Goal: Information Seeking & Learning: Learn about a topic

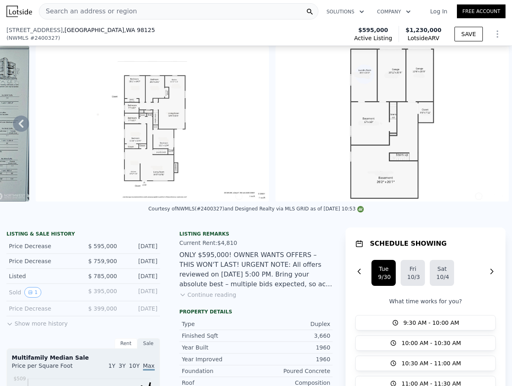
scroll to position [186, 0]
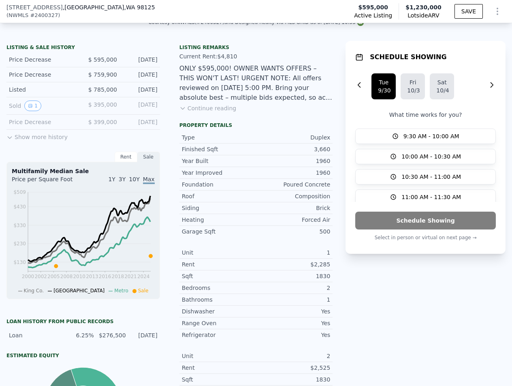
click at [218, 112] on button "Continue reading" at bounding box center [207, 108] width 57 height 8
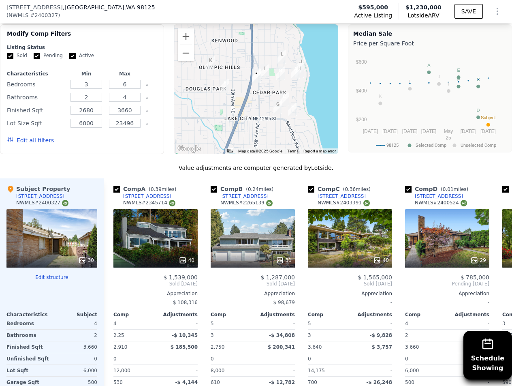
scroll to position [942, 0]
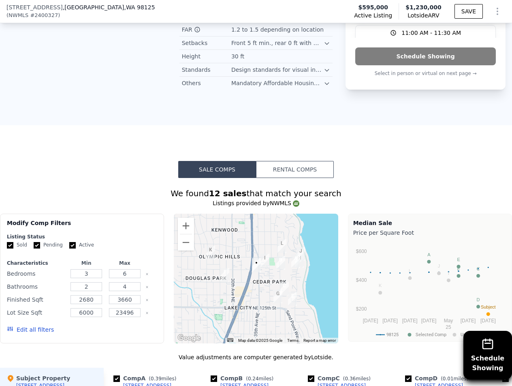
click at [29, 318] on div "Edit all filters" at bounding box center [30, 329] width 47 height 23
click at [29, 325] on button "Edit all filters" at bounding box center [30, 329] width 47 height 8
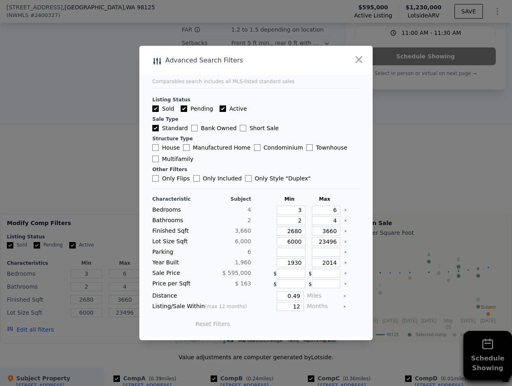
click at [160, 162] on label "Multifamily" at bounding box center [172, 159] width 41 height 8
click at [159, 162] on input "Multifamily" at bounding box center [155, 159] width 6 height 6
checkbox input "true"
click at [245, 181] on label "Only Style " Duplex "" at bounding box center [278, 178] width 66 height 8
click at [245, 181] on input "Only Style " Duplex "" at bounding box center [248, 178] width 6 height 6
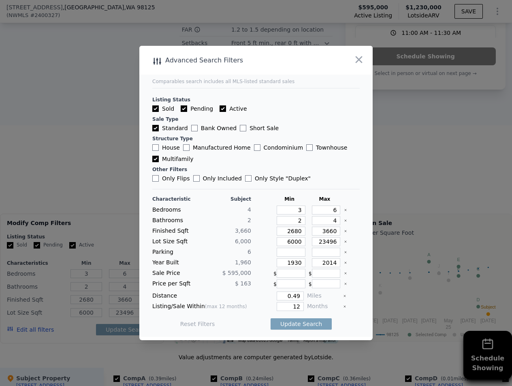
checkbox input "true"
click at [153, 158] on input "Multifamily" at bounding box center [155, 159] width 6 height 6
checkbox input "false"
click at [299, 322] on button "Update Search" at bounding box center [301, 323] width 61 height 11
drag, startPoint x: 296, startPoint y: 299, endPoint x: 258, endPoint y: 294, distance: 38.5
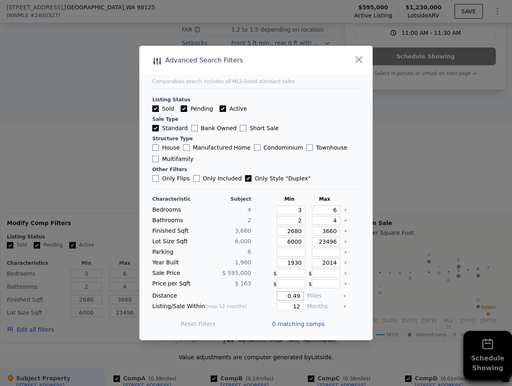
click at [258, 294] on div "0.49" at bounding box center [278, 295] width 49 height 9
type input "2"
click at [301, 322] on button "Update Search" at bounding box center [301, 323] width 61 height 11
drag, startPoint x: 299, startPoint y: 212, endPoint x: 284, endPoint y: 211, distance: 15.0
click at [284, 211] on input "3" at bounding box center [291, 209] width 29 height 9
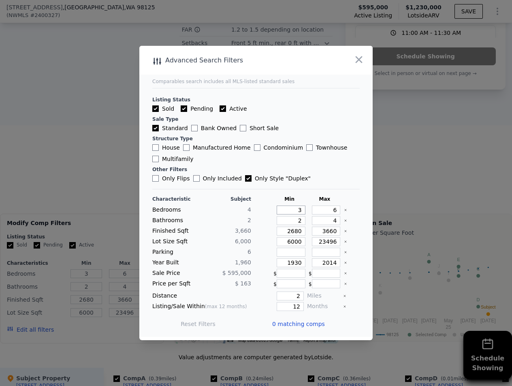
type input "1"
drag, startPoint x: 299, startPoint y: 220, endPoint x: 239, endPoint y: 211, distance: 60.7
click at [239, 211] on div "Characteristic Subject Min Max Bedrooms 4 1 6 Bathrooms 2 2 4 Finished Sqft 3,6…" at bounding box center [255, 265] width 207 height 139
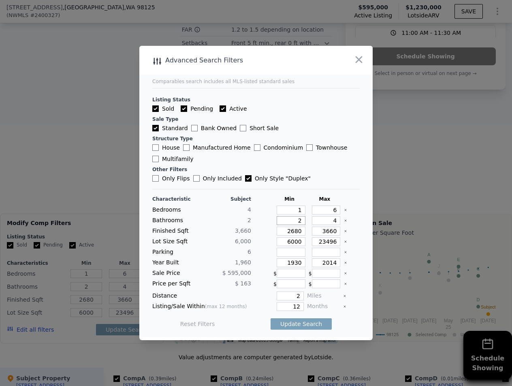
type input "1"
click at [303, 324] on button "Update Search" at bounding box center [301, 323] width 61 height 11
click at [180, 160] on label "Multifamily" at bounding box center [172, 159] width 41 height 8
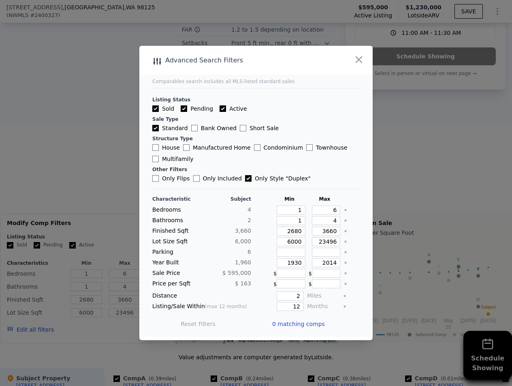
click at [159, 160] on input "Multifamily" at bounding box center [155, 159] width 6 height 6
checkbox input "true"
click at [245, 177] on input "Only Style " Duplex "" at bounding box center [248, 178] width 6 height 6
checkbox input "false"
click at [301, 327] on button "Update Search" at bounding box center [301, 323] width 61 height 11
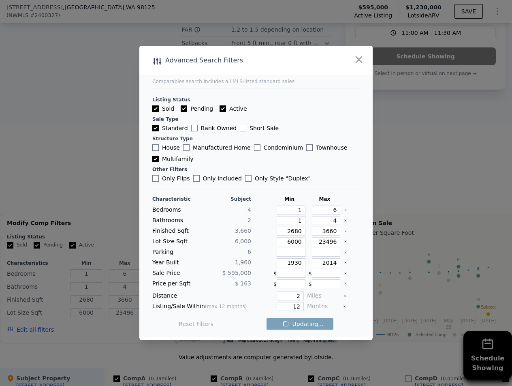
checkbox input "false"
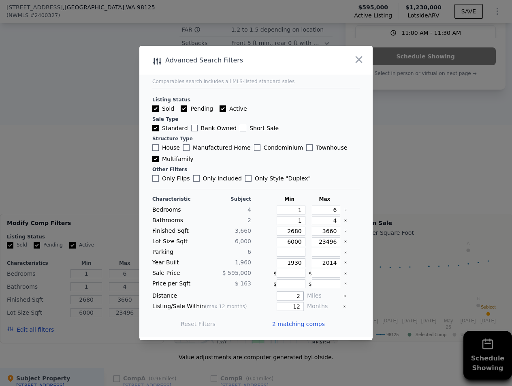
drag, startPoint x: 289, startPoint y: 296, endPoint x: 305, endPoint y: 296, distance: 15.8
click at [305, 296] on div "Distance 2 Miles" at bounding box center [255, 295] width 207 height 9
click at [130, 83] on div at bounding box center [256, 193] width 512 height 386
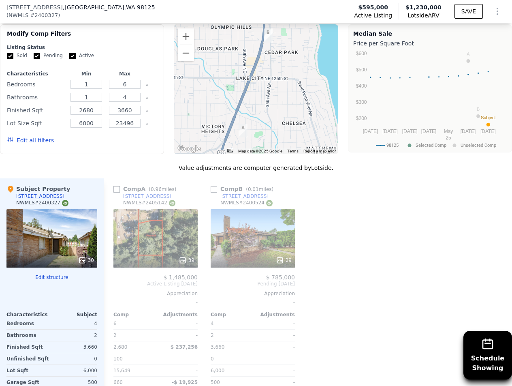
scroll to position [1179, 0]
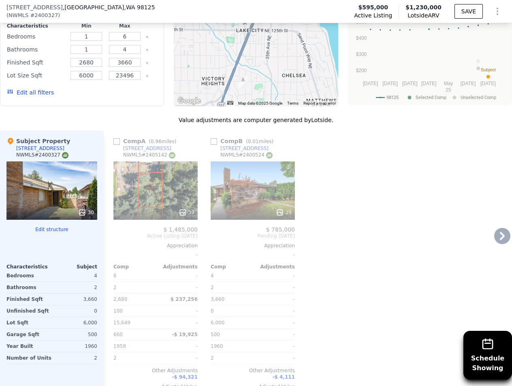
click at [243, 145] on div "[STREET_ADDRESS]" at bounding box center [244, 148] width 48 height 6
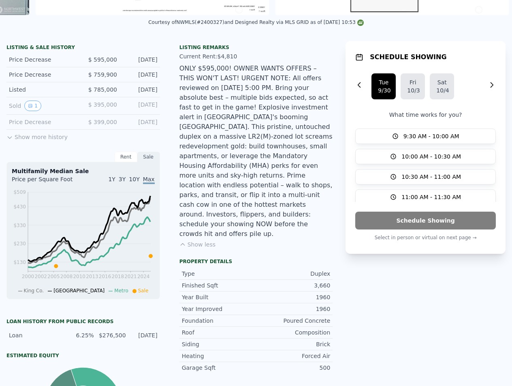
scroll to position [3, 0]
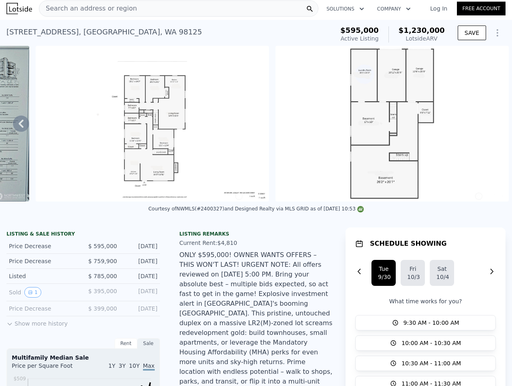
click at [177, 159] on img at bounding box center [152, 124] width 233 height 156
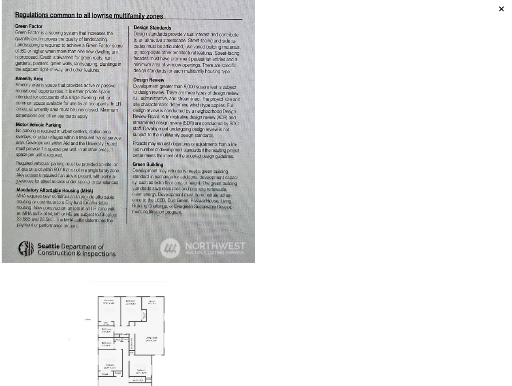
scroll to position [2948, 0]
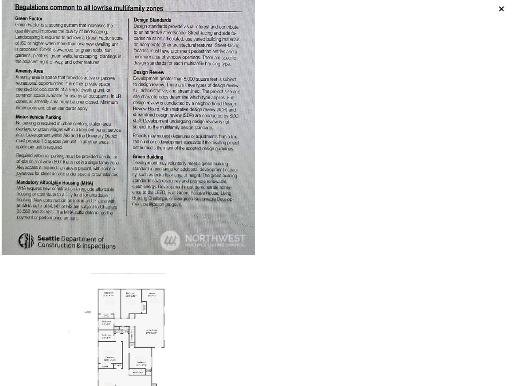
click at [165, 261] on img at bounding box center [129, 340] width 254 height 169
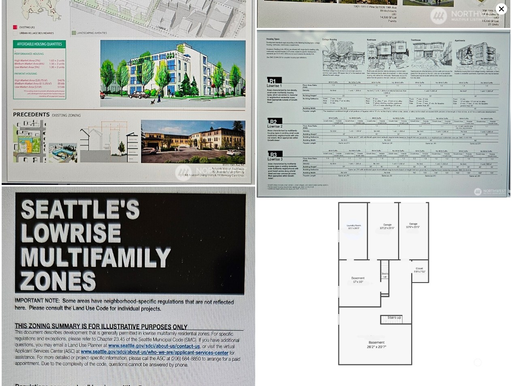
scroll to position [2568, 0]
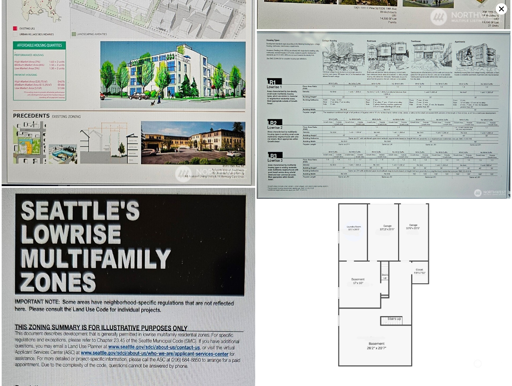
click at [351, 228] on img at bounding box center [384, 284] width 254 height 169
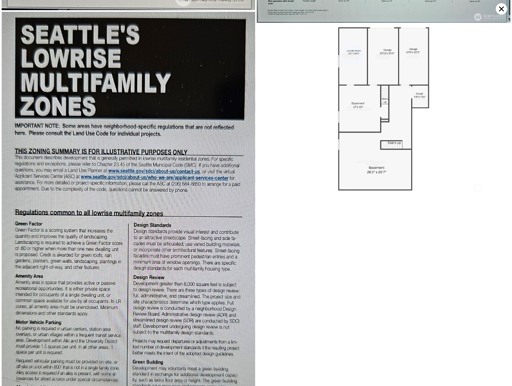
scroll to position [2735, 0]
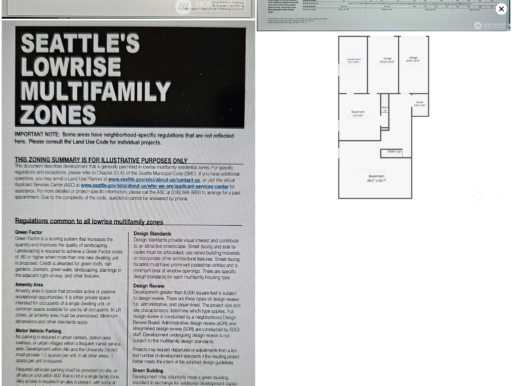
click at [501, 11] on icon at bounding box center [501, 8] width 11 height 11
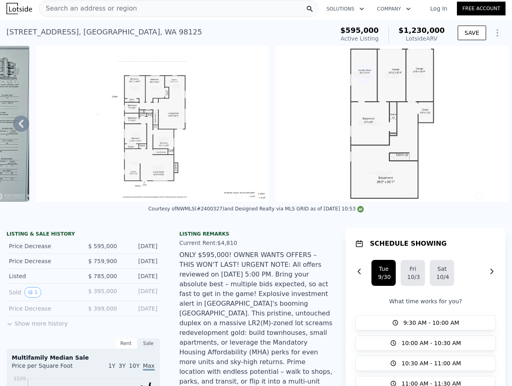
scroll to position [0, 0]
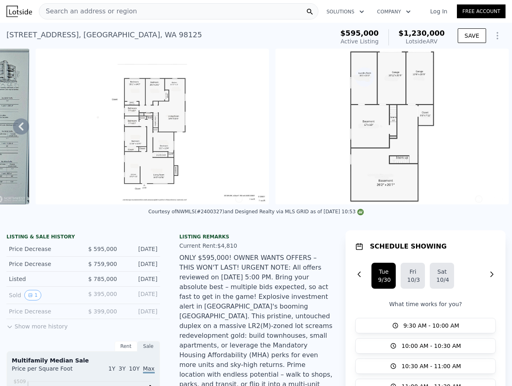
click at [25, 126] on icon at bounding box center [21, 126] width 16 height 16
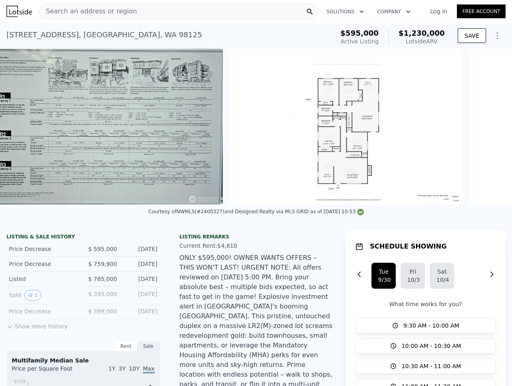
scroll to position [0, 6630]
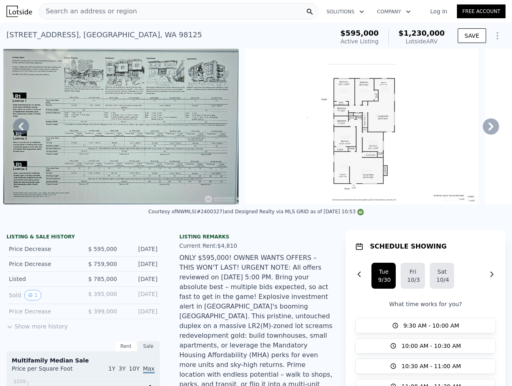
click at [17, 121] on img at bounding box center [120, 127] width 235 height 156
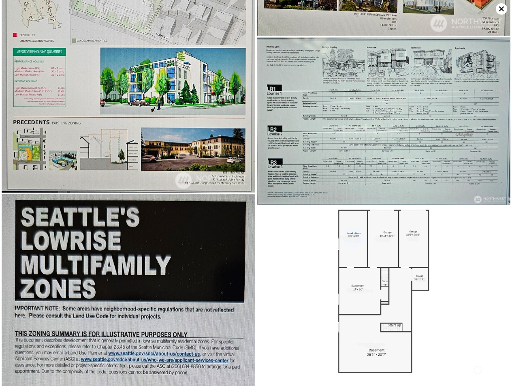
scroll to position [2568, 0]
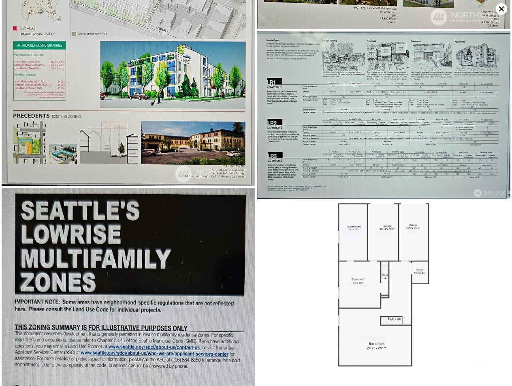
click at [497, 5] on icon at bounding box center [501, 8] width 11 height 11
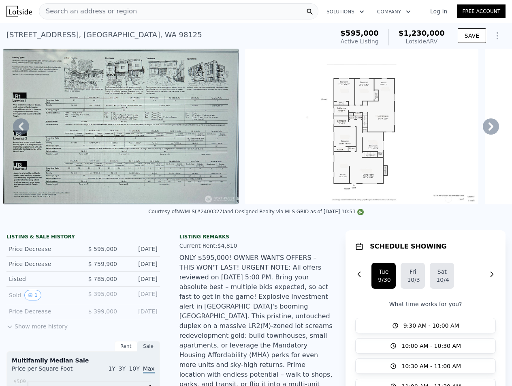
click at [17, 128] on icon at bounding box center [21, 126] width 16 height 16
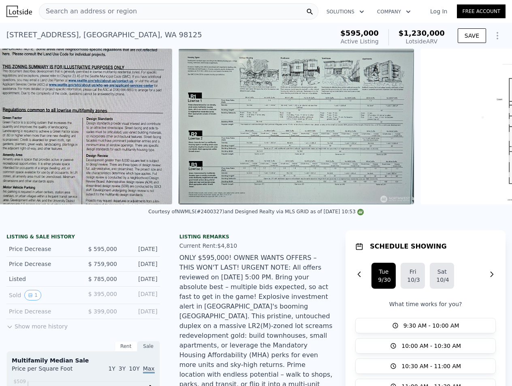
scroll to position [0, 6445]
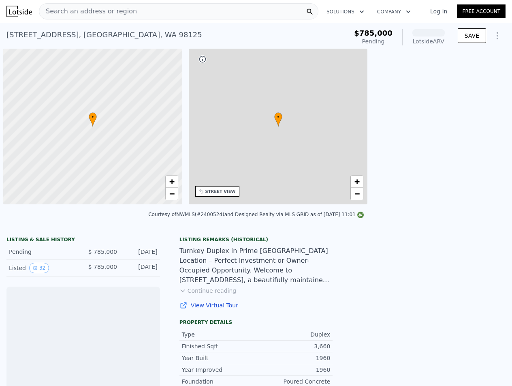
scroll to position [0, 3]
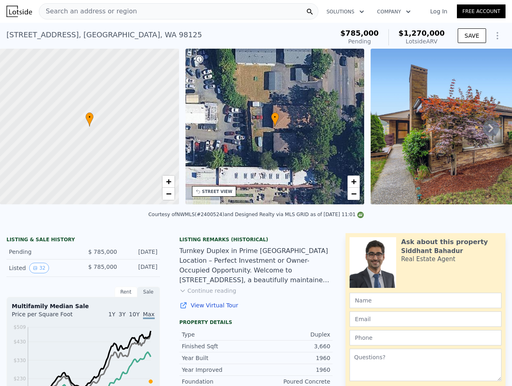
drag, startPoint x: 43, startPoint y: 213, endPoint x: 62, endPoint y: 214, distance: 18.7
click at [62, 214] on div "Courtesy of NWMLS (#2400524) and Designed Realty via MLS GRID as of 09/29/2025 …" at bounding box center [256, 216] width 512 height 19
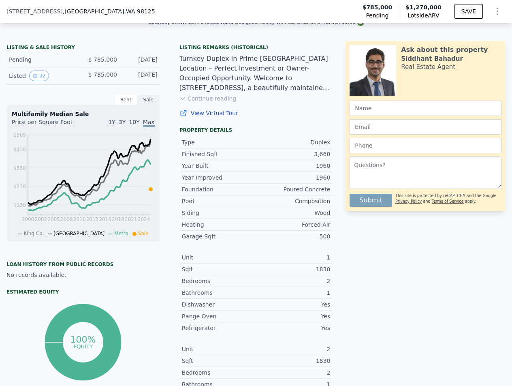
scroll to position [0, 0]
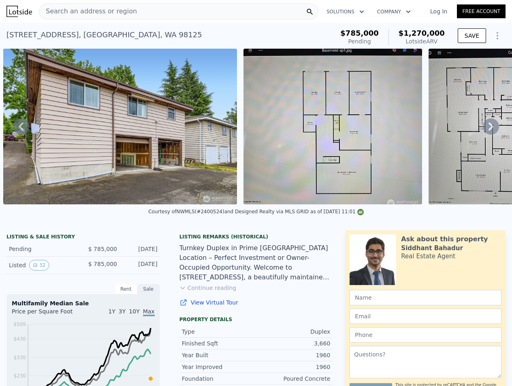
click at [482, 177] on img at bounding box center [517, 127] width 179 height 156
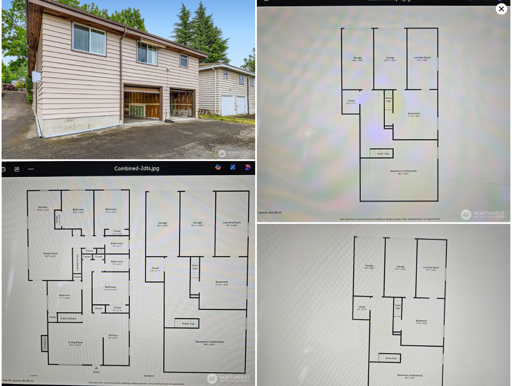
scroll to position [2401, 0]
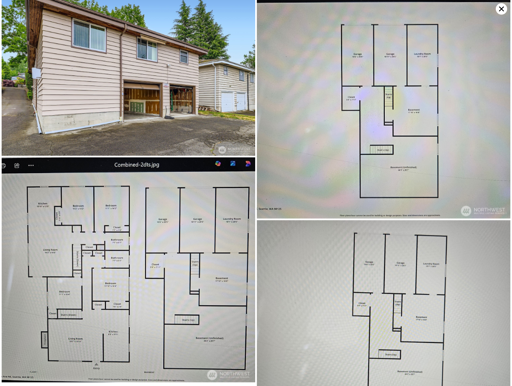
click at [500, 9] on icon at bounding box center [501, 8] width 11 height 11
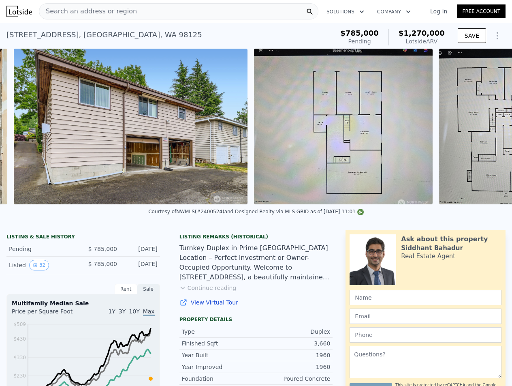
scroll to position [0, 7088]
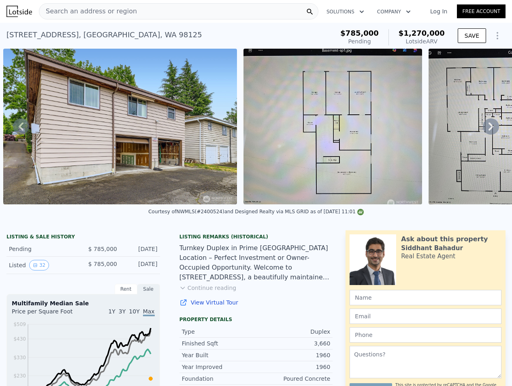
click at [350, 136] on img at bounding box center [332, 127] width 179 height 156
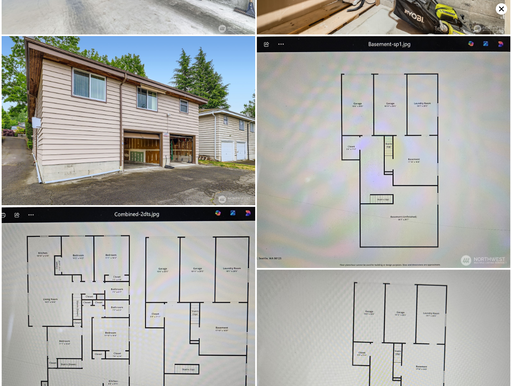
scroll to position [2359, 0]
